Goal: Transaction & Acquisition: Purchase product/service

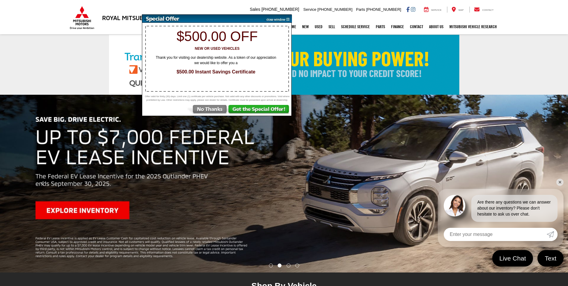
click at [563, 183] on link "✕" at bounding box center [560, 182] width 7 height 7
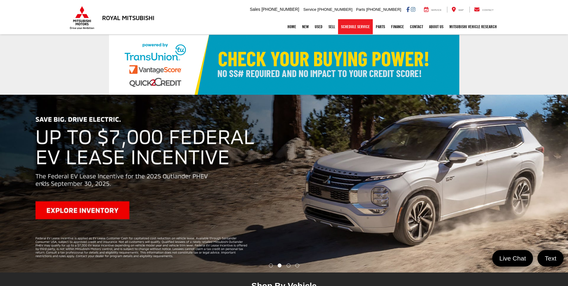
click at [357, 31] on link "Schedule Service" at bounding box center [355, 26] width 35 height 15
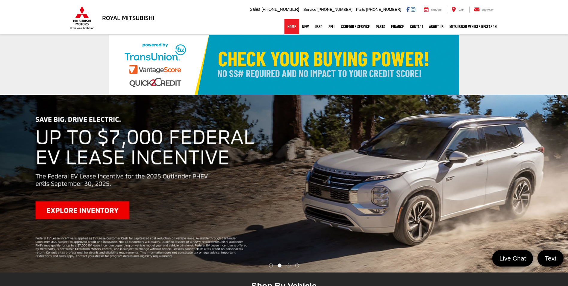
click at [293, 30] on link "Home" at bounding box center [292, 26] width 15 height 15
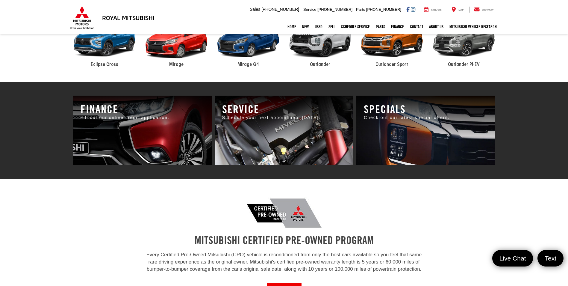
scroll to position [389, 0]
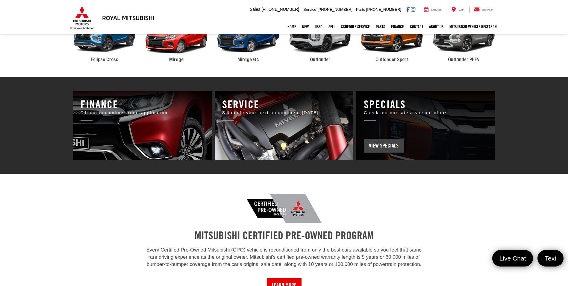
click at [387, 143] on span "View Specials" at bounding box center [384, 146] width 40 height 14
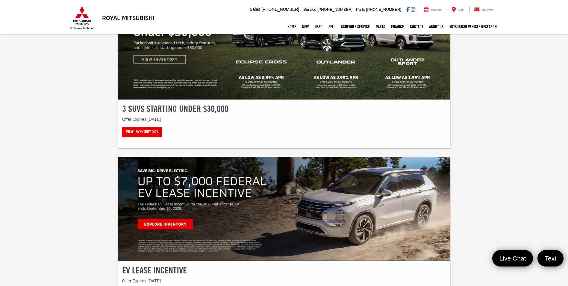
scroll to position [30, 0]
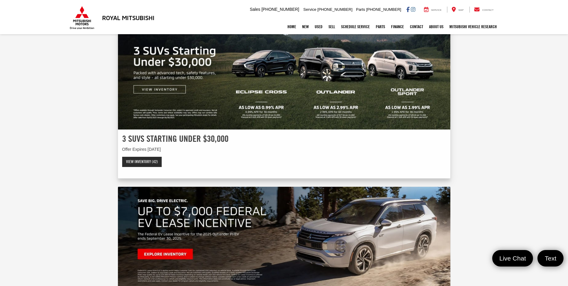
click at [142, 162] on link "View Inventory (42)" at bounding box center [142, 162] width 40 height 10
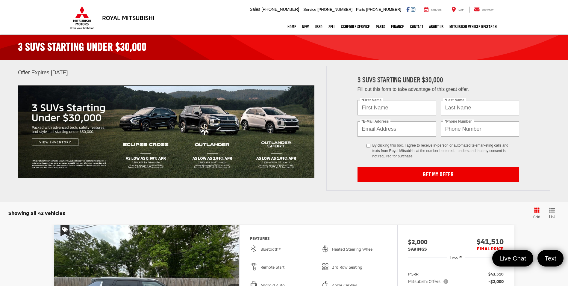
scroll to position [90, 0]
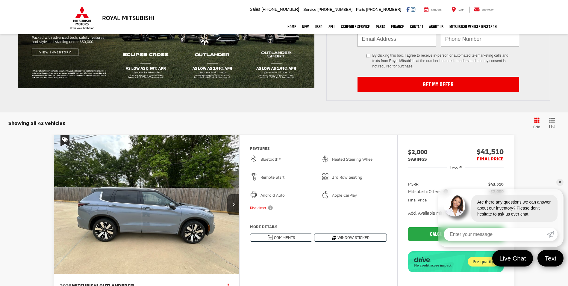
click at [560, 182] on link "✕" at bounding box center [560, 182] width 7 height 7
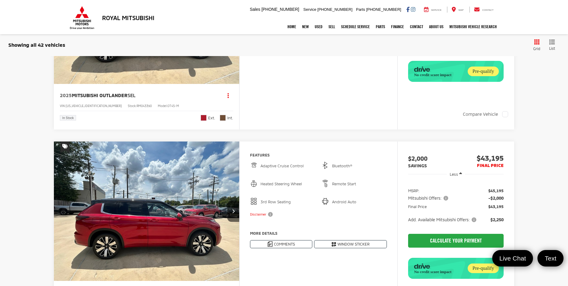
scroll to position [1468, 0]
